Goal: Task Accomplishment & Management: Complete application form

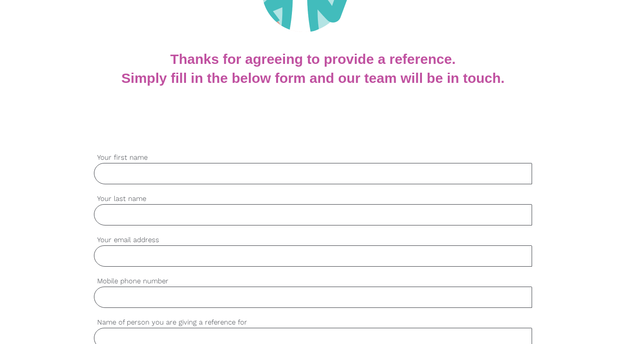
click at [228, 169] on input "Your first name" at bounding box center [313, 173] width 438 height 21
type input "Supansa"
type input "Tanshom"
click at [169, 255] on input "Your email address" at bounding box center [313, 255] width 438 height 21
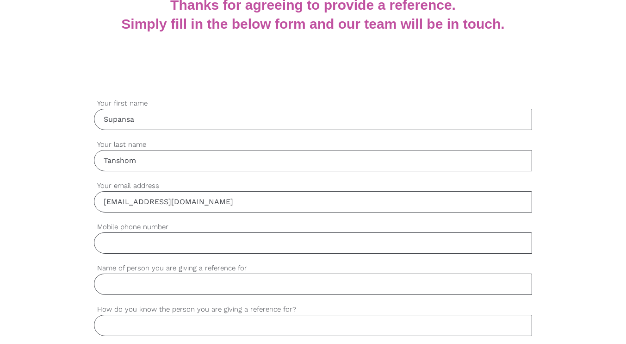
scroll to position [201, 0]
type input "[EMAIL_ADDRESS][DOMAIN_NAME]"
click at [177, 246] on input "Mobile phone number" at bounding box center [313, 242] width 438 height 21
type input "0401243247"
click at [113, 287] on input "Name of person you are giving a reference for" at bounding box center [313, 283] width 438 height 21
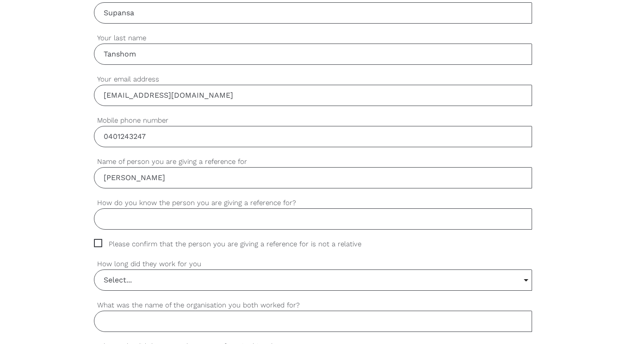
scroll to position [315, 0]
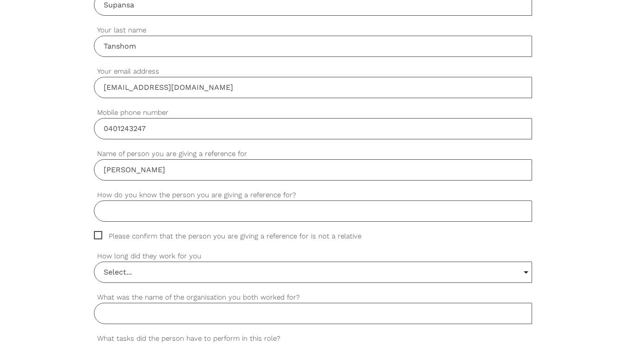
type input "[PERSON_NAME]"
click at [212, 217] on input "How do you know the person you are giving a reference for?" at bounding box center [313, 210] width 438 height 21
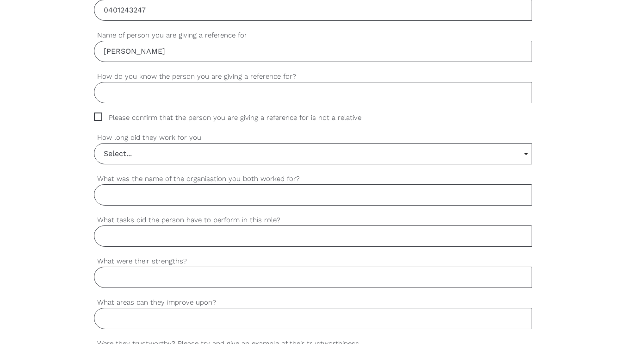
scroll to position [433, 0]
